Goal: Navigation & Orientation: Find specific page/section

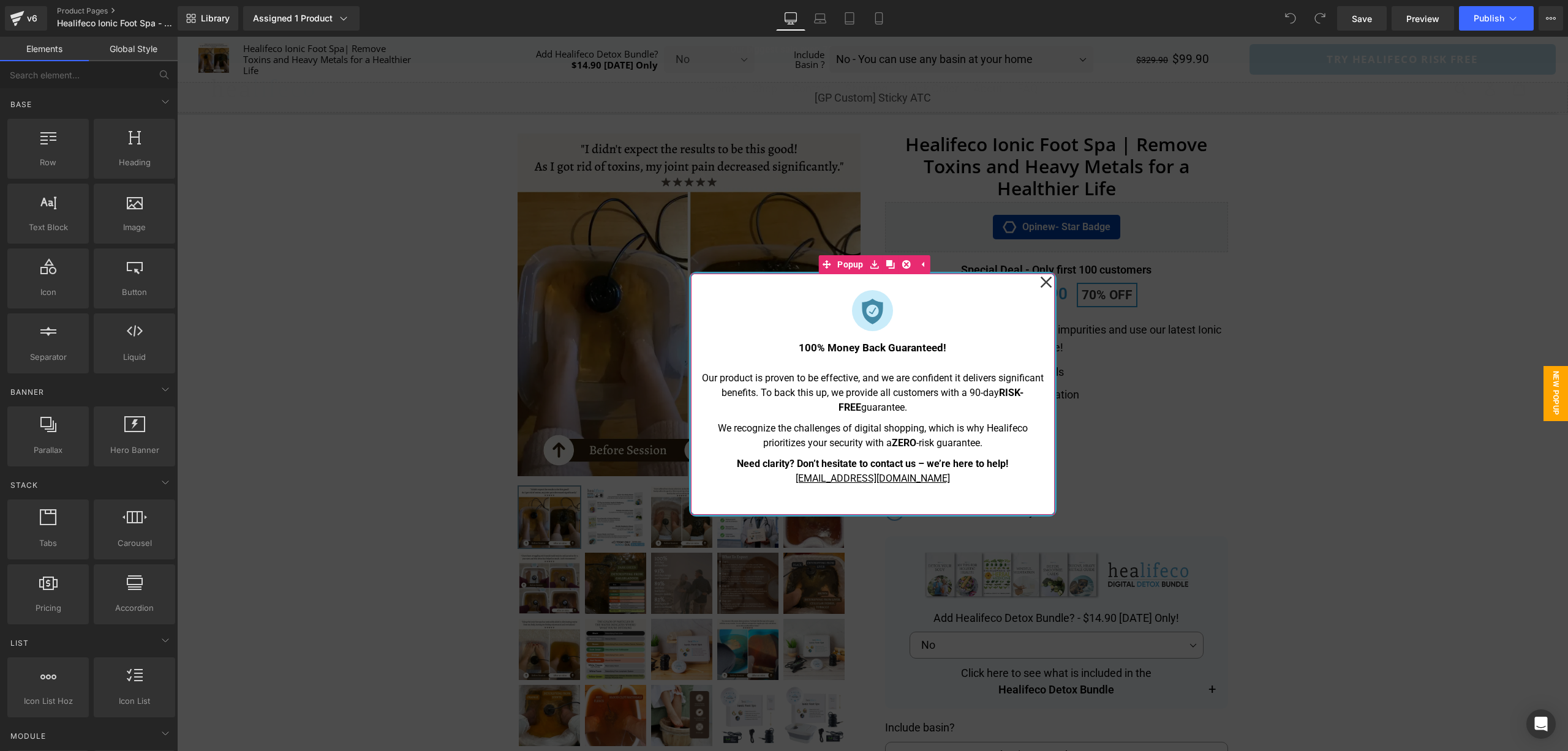
click at [1046, 283] on icon at bounding box center [1046, 282] width 12 height 12
